Goal: Task Accomplishment & Management: Use online tool/utility

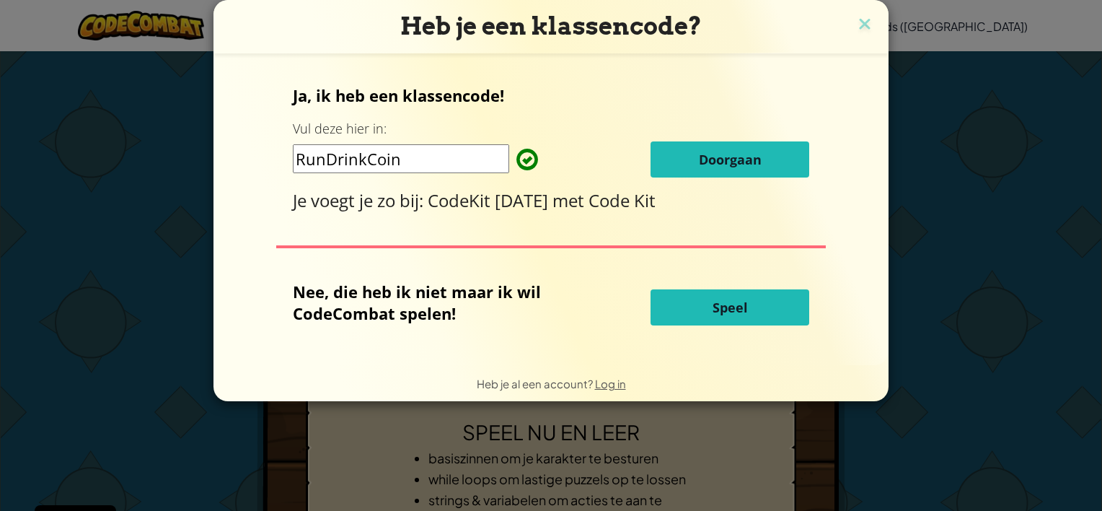
click at [748, 167] on span "Doorgaan" at bounding box center [730, 159] width 63 height 17
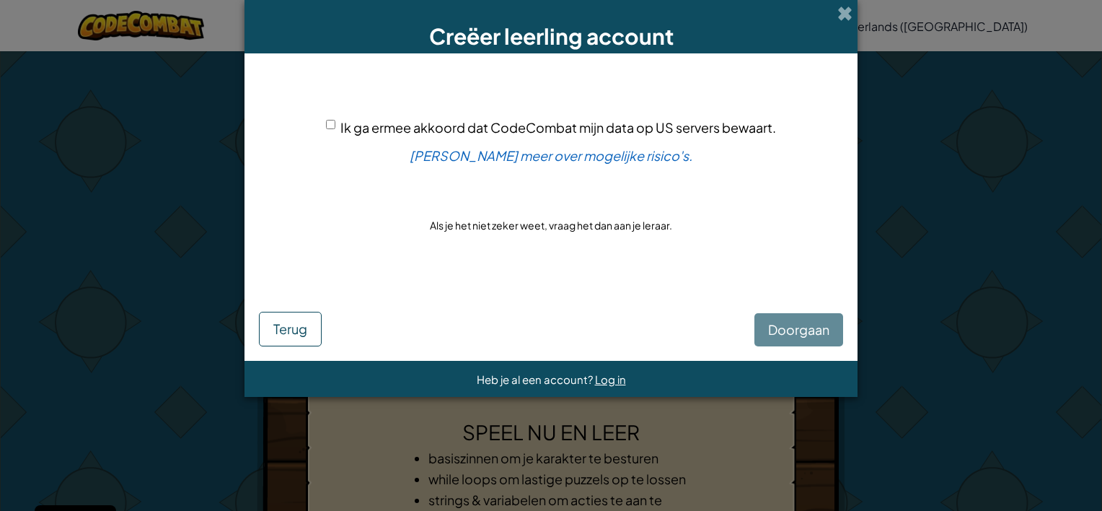
click at [817, 325] on div "Doorgaan Terug" at bounding box center [551, 315] width 584 height 62
click at [840, 16] on span at bounding box center [844, 13] width 15 height 15
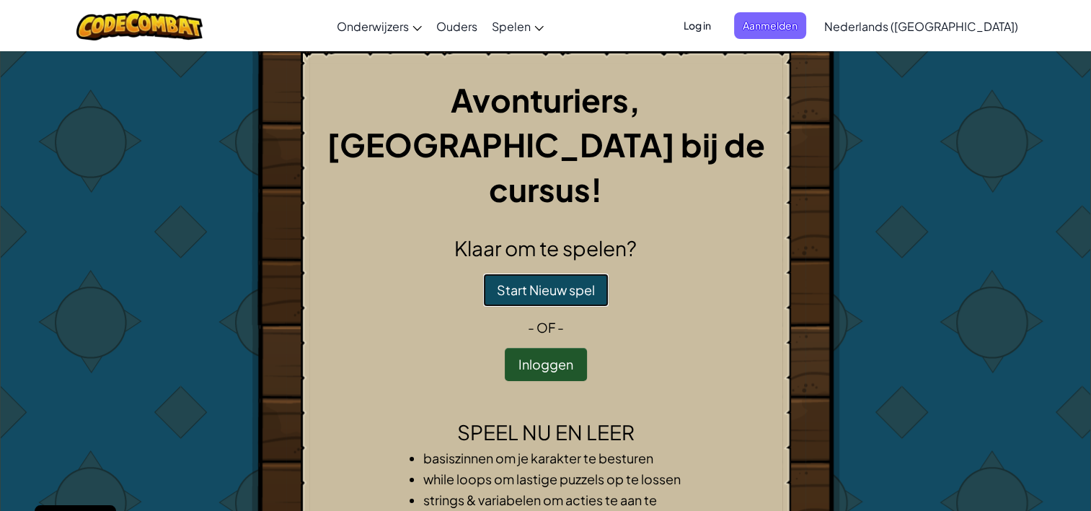
click at [560, 273] on button "Start Nieuw spel" at bounding box center [546, 289] width 126 height 33
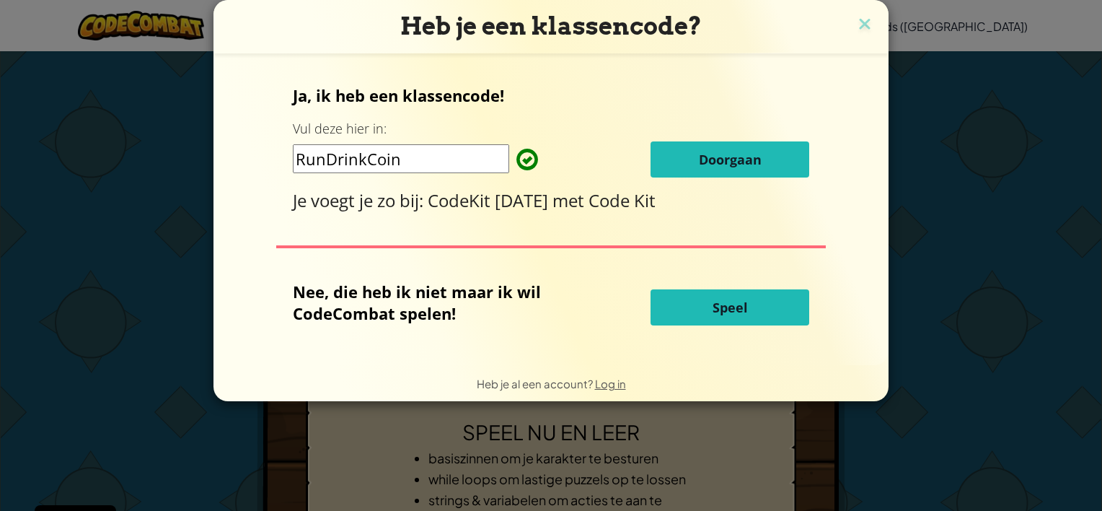
click at [710, 306] on button "Speel" at bounding box center [730, 307] width 159 height 36
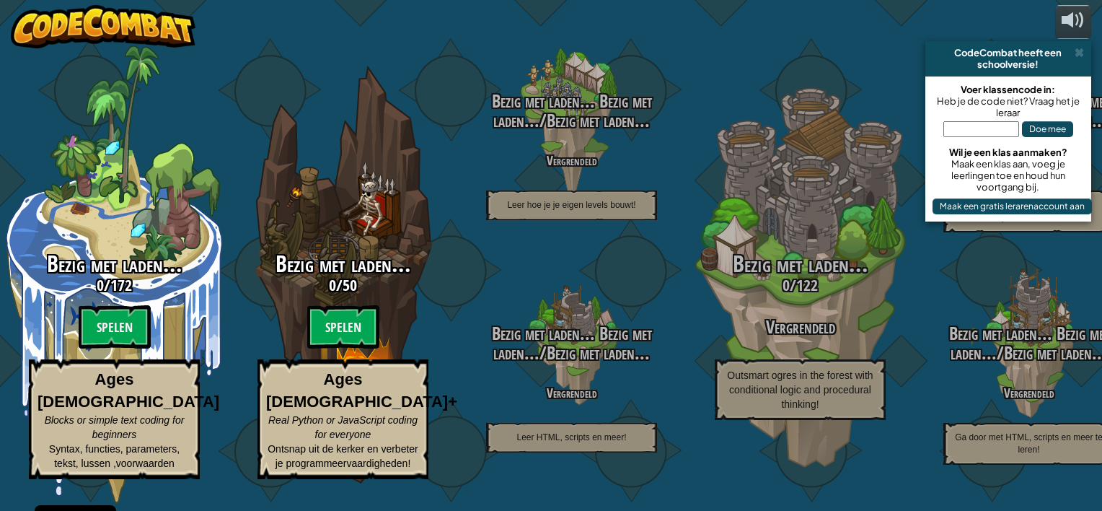
select select "nl-[GEOGRAPHIC_DATA]"
